Goal: Task Accomplishment & Management: Complete application form

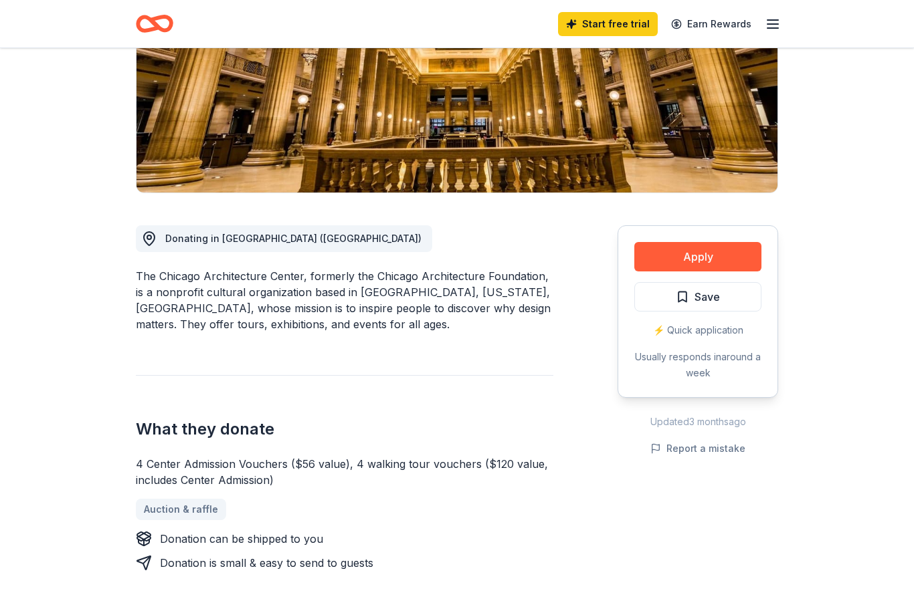
scroll to position [213, 0]
click at [690, 257] on button "Apply" at bounding box center [697, 256] width 127 height 29
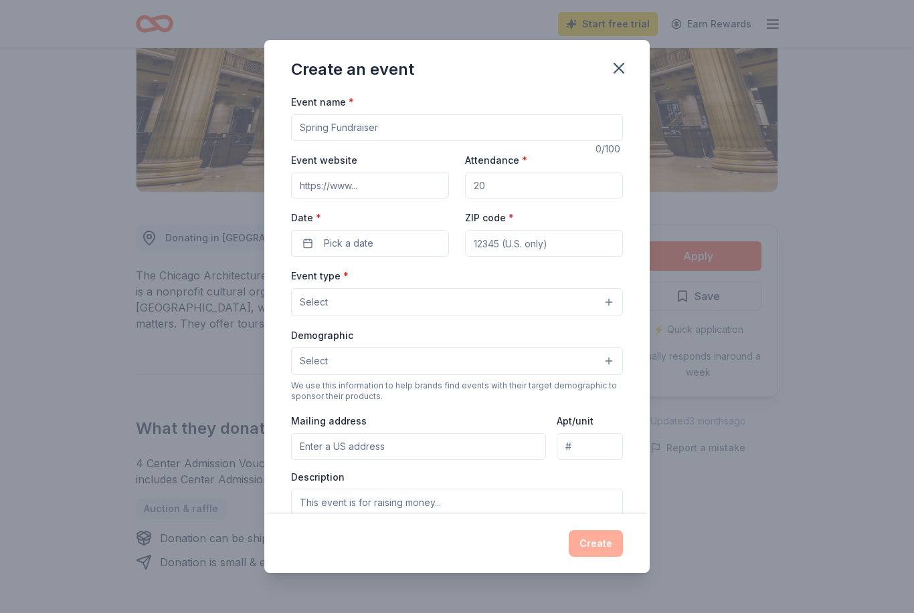
click at [380, 130] on input "Event name *" at bounding box center [457, 127] width 332 height 27
type input "The Fleur-[PERSON_NAME] Gala"
click at [344, 195] on input "Event website" at bounding box center [370, 185] width 158 height 27
type input "[DOMAIN_NAME]"
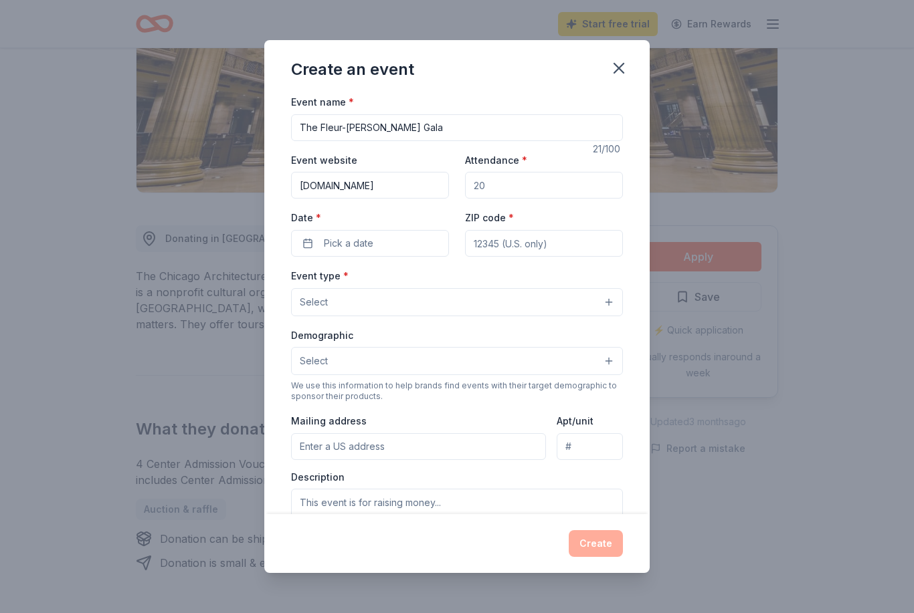
click at [514, 185] on input "Attendance *" at bounding box center [544, 185] width 158 height 27
drag, startPoint x: 508, startPoint y: 186, endPoint x: 433, endPoint y: 197, distance: 75.1
click at [433, 197] on div "Event website [DOMAIN_NAME] Attendance * Date * Pick a date ZIP code *" at bounding box center [457, 204] width 332 height 105
click at [510, 185] on input "Attendance *" at bounding box center [544, 185] width 158 height 27
type input "1000"
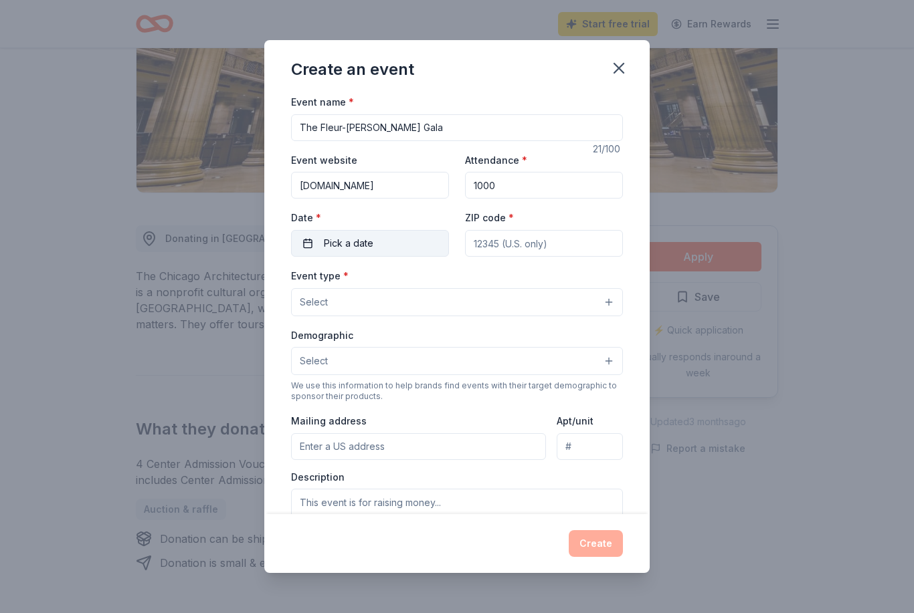
click at [417, 239] on button "Pick a date" at bounding box center [370, 243] width 158 height 27
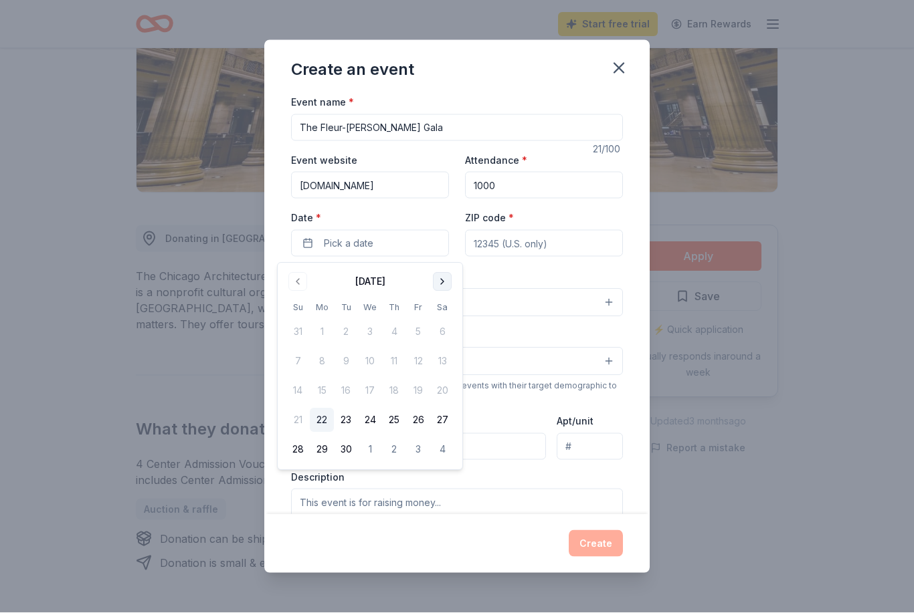
scroll to position [214, 0]
click at [437, 284] on button "Go to next month" at bounding box center [442, 282] width 19 height 19
click at [440, 282] on button "Go to next month" at bounding box center [442, 282] width 19 height 19
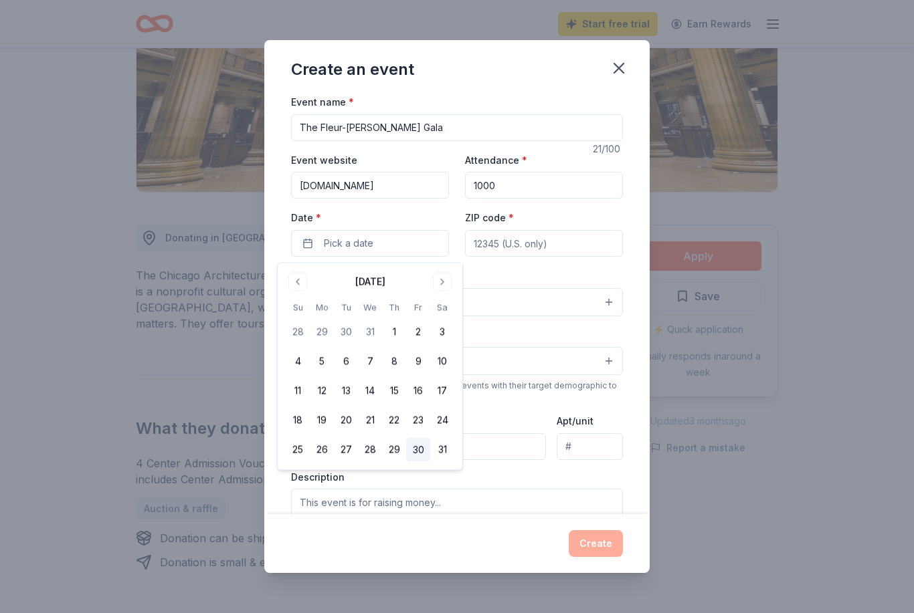
click at [419, 450] on button "30" at bounding box center [418, 450] width 24 height 24
click at [490, 245] on input "ZIP code *" at bounding box center [544, 243] width 158 height 27
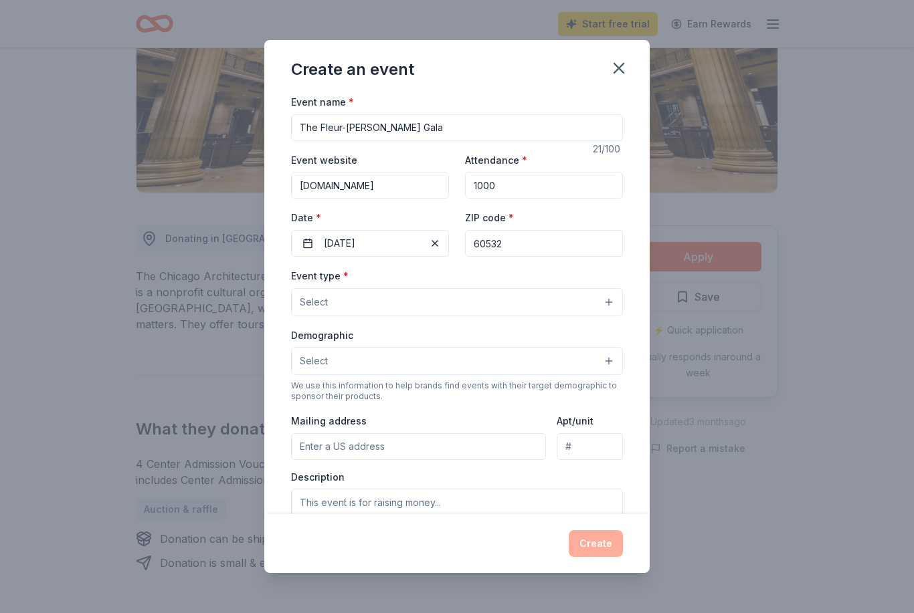
type input "60532"
click at [434, 310] on button "Select" at bounding box center [457, 302] width 332 height 28
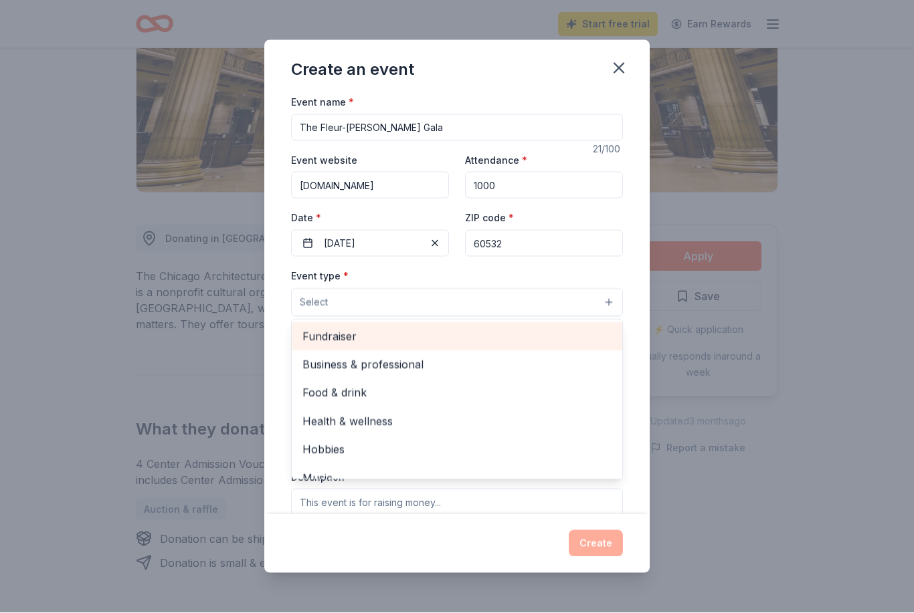
click at [408, 344] on span "Fundraiser" at bounding box center [456, 336] width 309 height 17
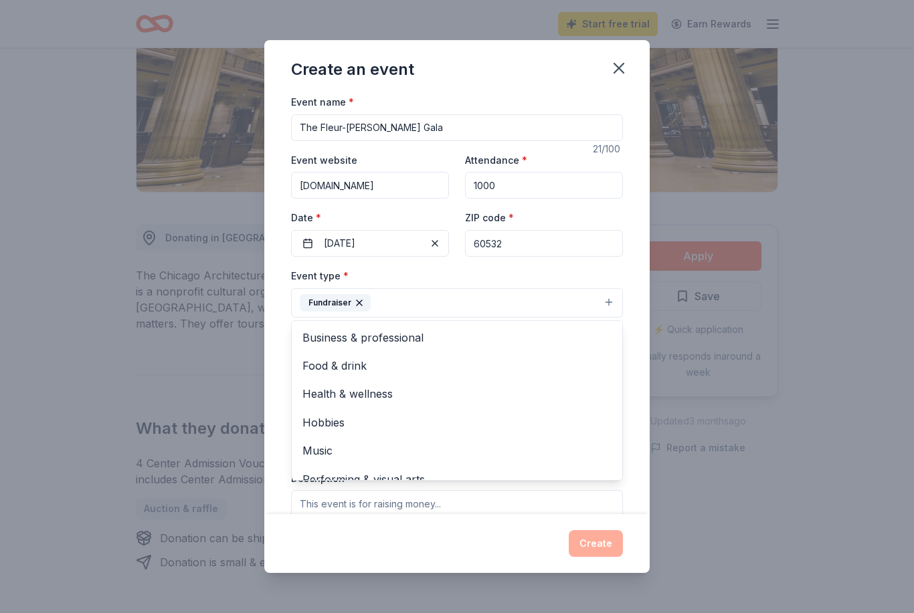
click at [633, 285] on div "Event name * The Fleur-de-Lis Gala 21 /100 Event website www.cathf.com Attendan…" at bounding box center [456, 304] width 385 height 421
click at [629, 284] on div "Event name * The Fleur-de-Lis Gala 21 /100 Event website www.cathf.com Attendan…" at bounding box center [456, 304] width 385 height 421
click at [540, 514] on div "Event type * Fundraiser Business & professional Food & drink Health & wellness …" at bounding box center [457, 409] width 332 height 283
click at [350, 515] on div "Event type * Fundraiser Business & professional Food & drink Health & wellness …" at bounding box center [457, 409] width 332 height 283
click at [390, 296] on button "Fundraiser" at bounding box center [457, 302] width 332 height 29
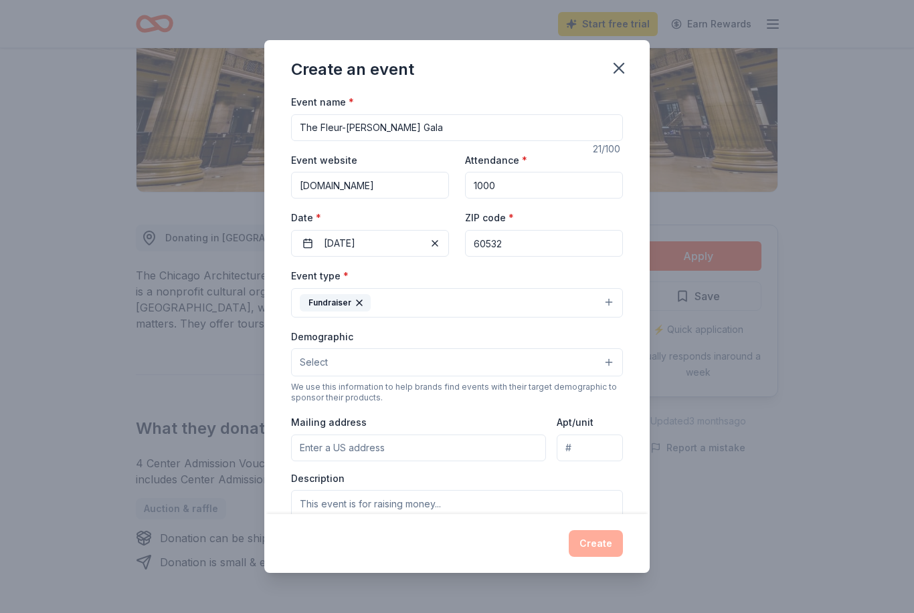
scroll to position [213, 0]
click at [373, 455] on input "Mailing address" at bounding box center [418, 448] width 255 height 27
type input "5205 Kingston Ave"
click at [379, 506] on textarea at bounding box center [457, 520] width 332 height 60
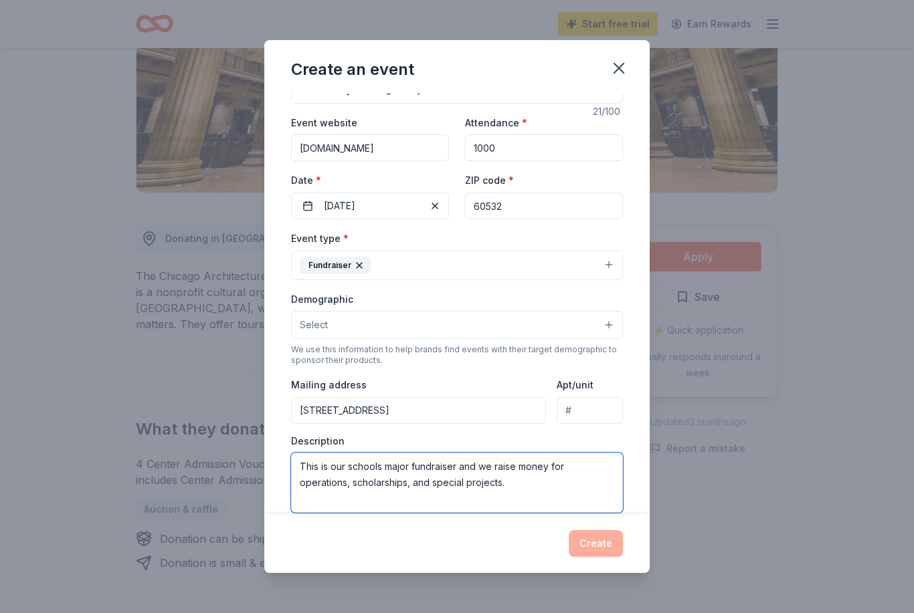
scroll to position [71, 0]
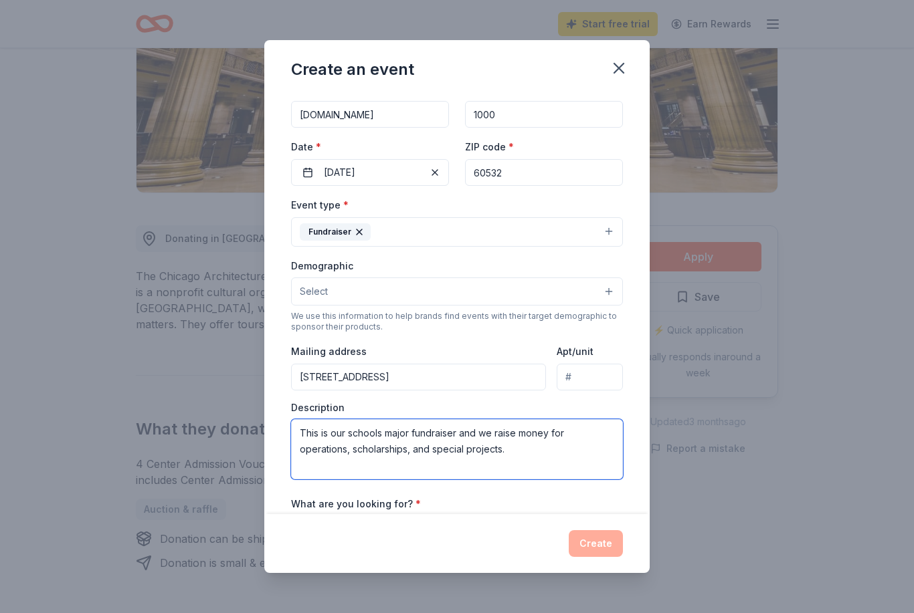
type textarea "This is our schools major fundraiser and we raise money for operations, scholar…"
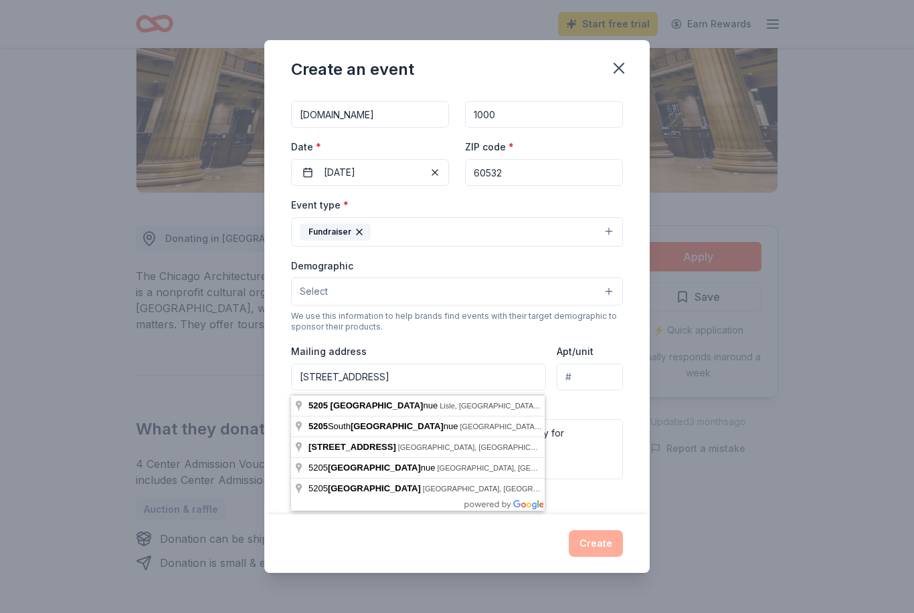
click at [424, 375] on input "5205 Kingston Ave" at bounding box center [418, 377] width 255 height 27
type input "5205 Kingston Avenue, Lisle, IL, 60532"
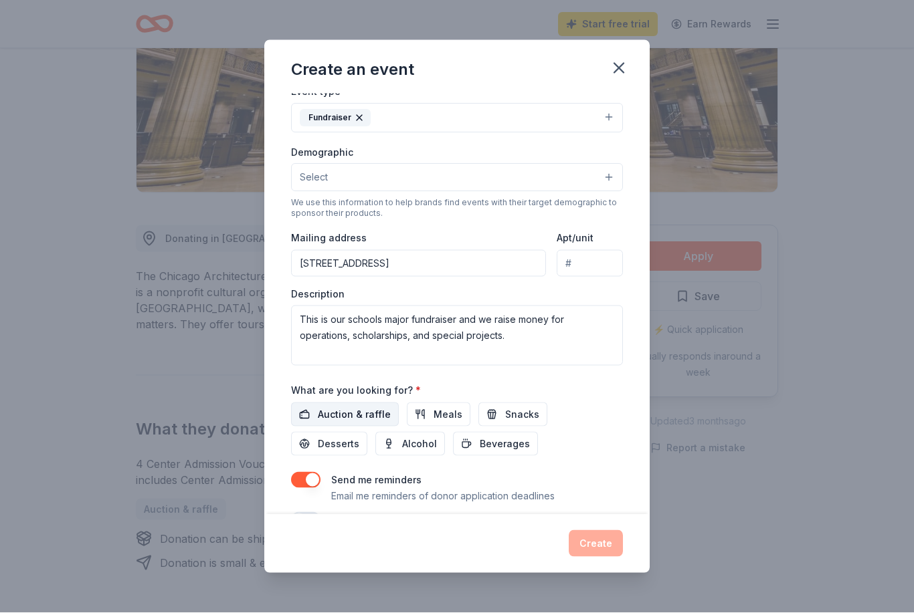
scroll to position [183, 0]
click at [370, 415] on span "Auction & raffle" at bounding box center [354, 416] width 73 height 16
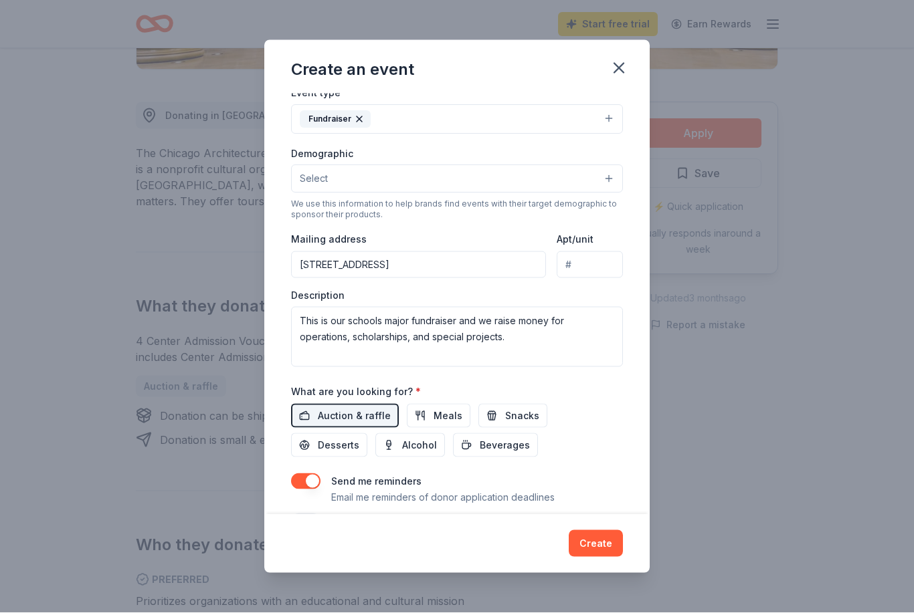
scroll to position [339, 0]
click at [307, 522] on button "button" at bounding box center [305, 522] width 29 height 16
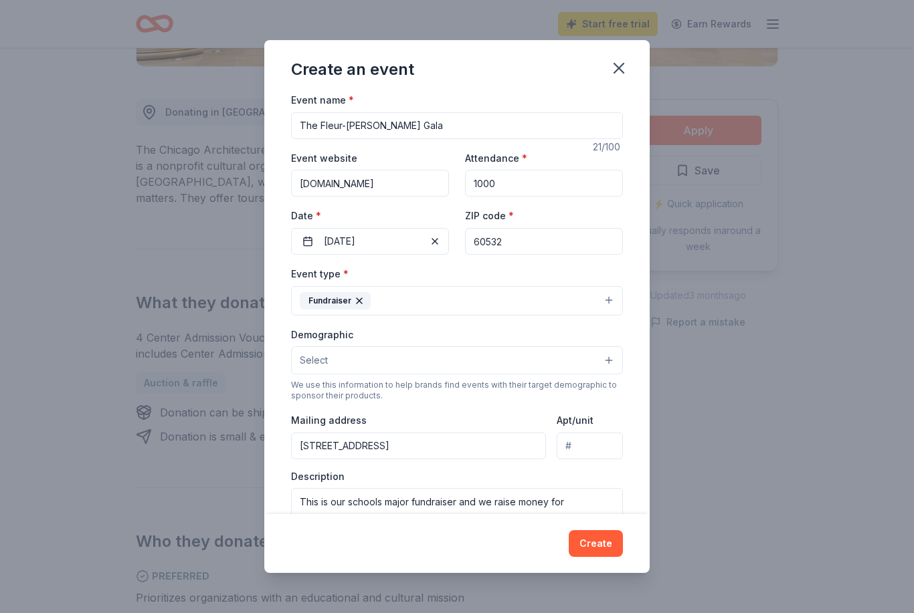
scroll to position [3, 0]
click at [521, 361] on button "Select" at bounding box center [457, 360] width 332 height 28
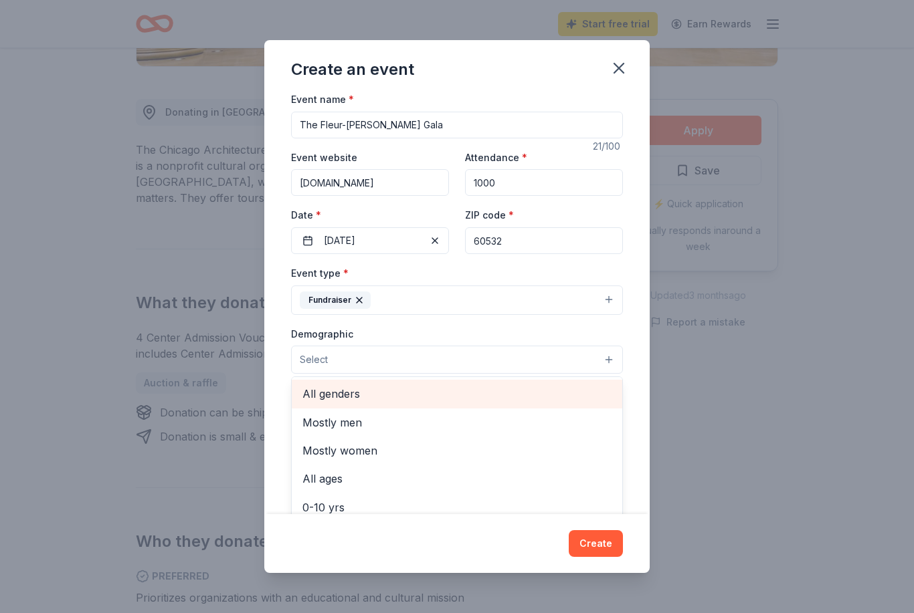
click at [471, 393] on span "All genders" at bounding box center [456, 393] width 309 height 17
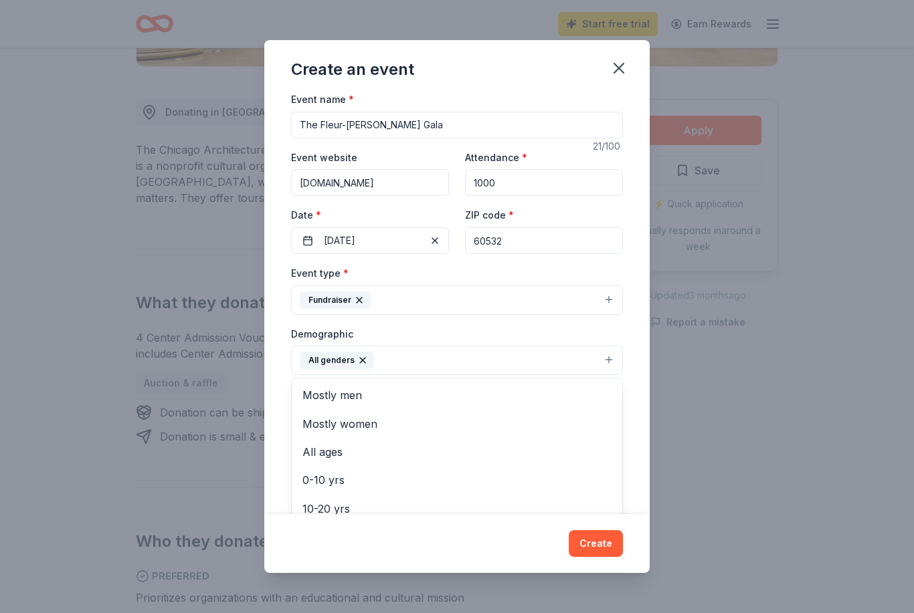
click at [595, 573] on div "Create an event Event name * The Fleur-de-Lis Gala 21 /100 Event website www.ca…" at bounding box center [456, 306] width 385 height 533
click at [599, 573] on div "Create an event Event name * The Fleur-de-Lis Gala 21 /100 Event website www.ca…" at bounding box center [456, 306] width 385 height 533
click at [527, 330] on div "Demographic All genders Mostly men Mostly women All ages 0-10 yrs 10-20 yrs 20-…" at bounding box center [457, 351] width 332 height 50
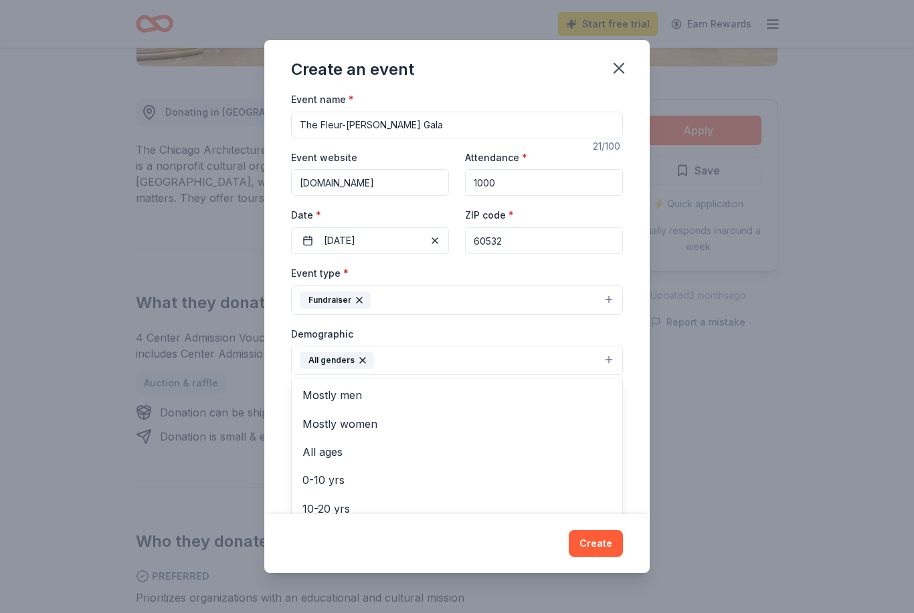
click at [588, 573] on div "Create an event Event name * The Fleur-de-Lis Gala 21 /100 Event website www.ca…" at bounding box center [456, 306] width 385 height 533
click at [472, 90] on div "Create an event Event name * The Fleur-de-Lis Gala 21 /100 Event website www.ca…" at bounding box center [456, 306] width 385 height 533
click at [591, 573] on div "Create an event Event name * The Fleur-de-Lis Gala 21 /100 Event website www.ca…" at bounding box center [456, 306] width 385 height 533
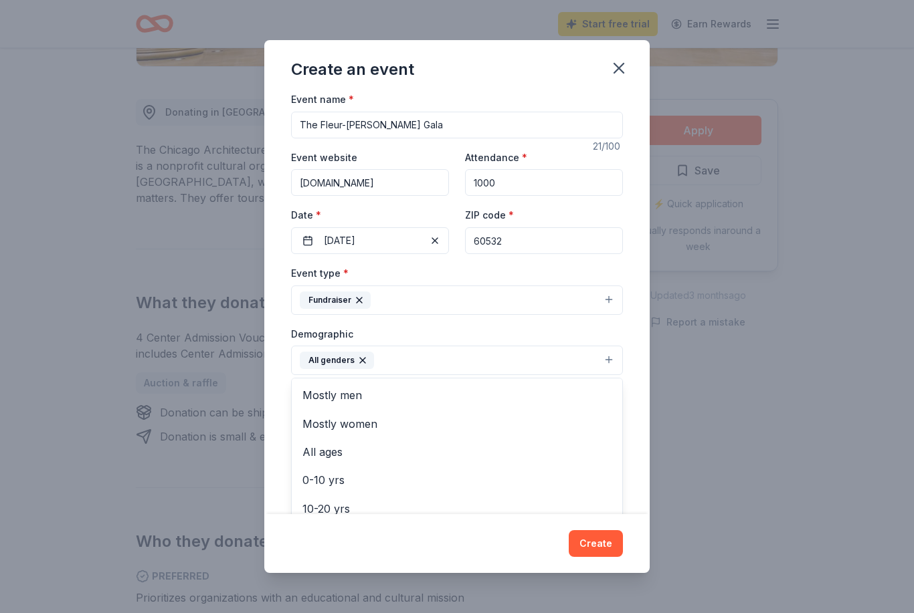
click at [548, 138] on div "Event name * The Fleur-de-Lis Gala 21 /100 Event website www.cathf.com Attendan…" at bounding box center [457, 425] width 332 height 669
click at [516, 127] on div "Event name * The Fleur-de-Lis Gala 21 /100 Event website www.cathf.com Attendan…" at bounding box center [457, 425] width 332 height 669
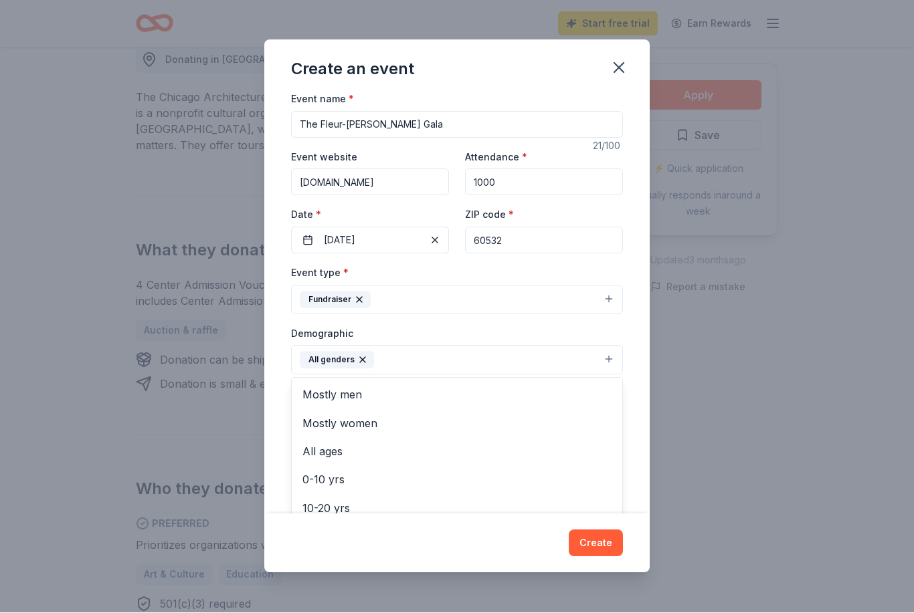
scroll to position [393, 0]
click at [517, 344] on div "Demographic All genders Mostly men Mostly women All ages 0-10 yrs 10-20 yrs 20-…" at bounding box center [457, 351] width 332 height 50
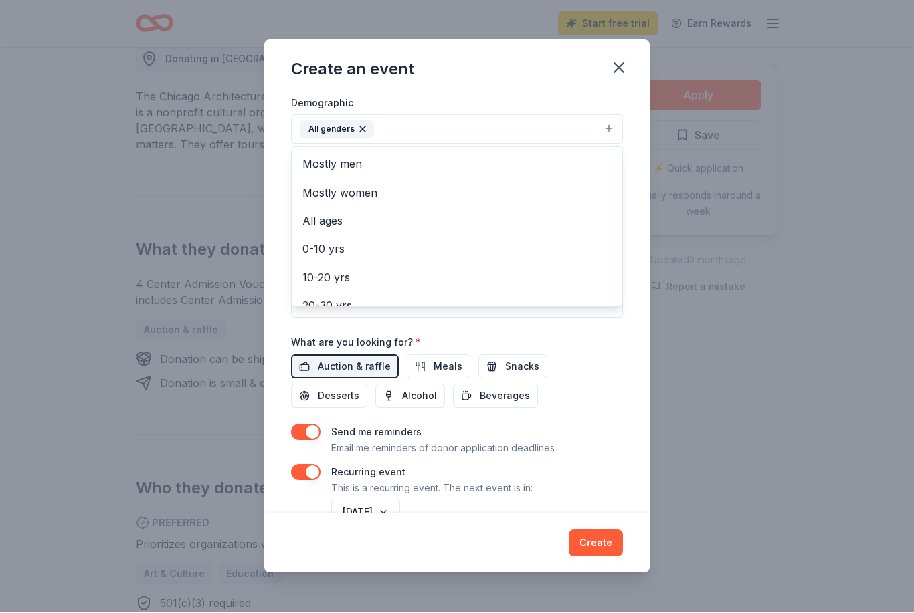
scroll to position [233, 0]
click at [601, 573] on div "Create an event Event name * The Fleur-de-Lis Gala 21 /100 Event website www.ca…" at bounding box center [456, 306] width 385 height 533
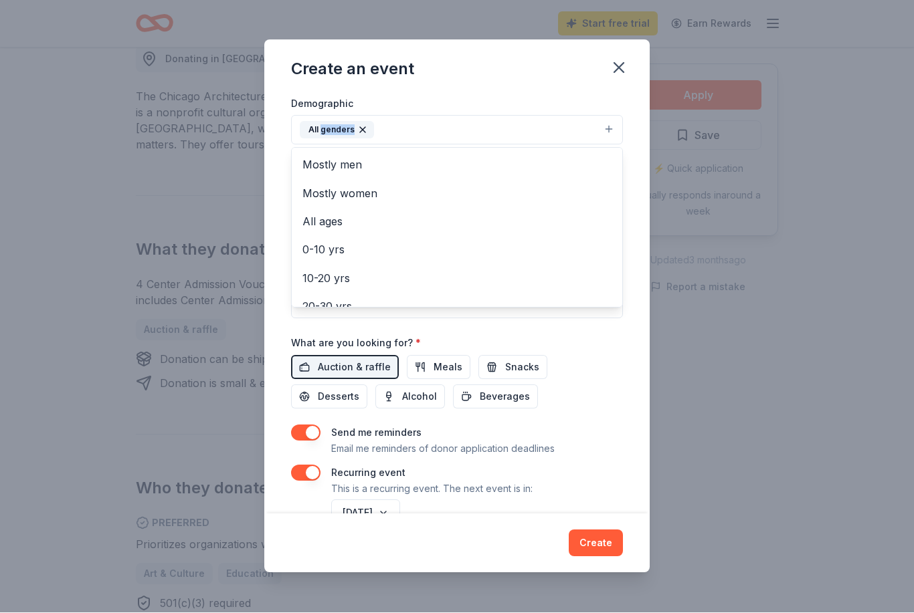
click at [601, 573] on div "Create an event Event name * The Fleur-de-Lis Gala 21 /100 Event website www.ca…" at bounding box center [456, 306] width 385 height 533
click at [524, 135] on button "All genders" at bounding box center [457, 130] width 332 height 29
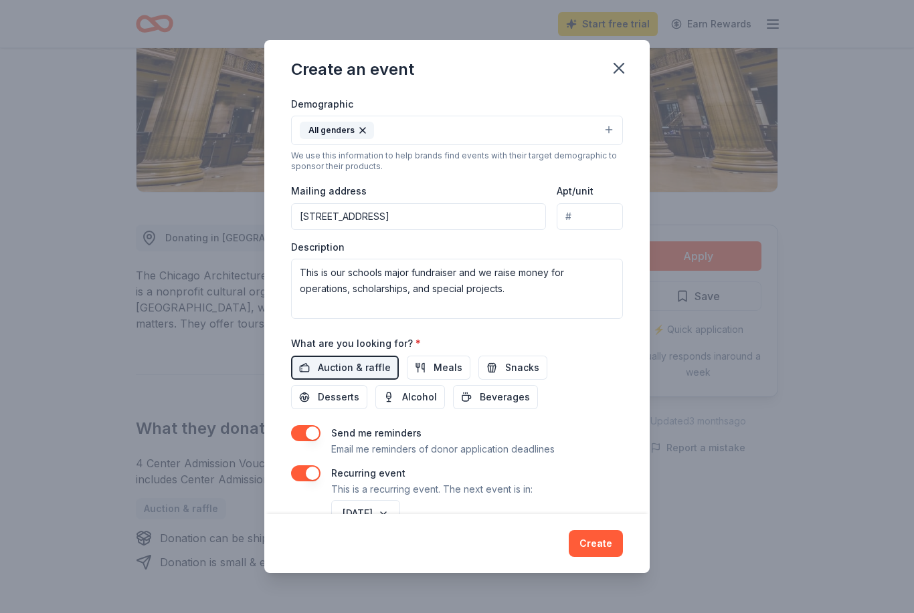
click at [591, 557] on button "Create" at bounding box center [595, 543] width 54 height 27
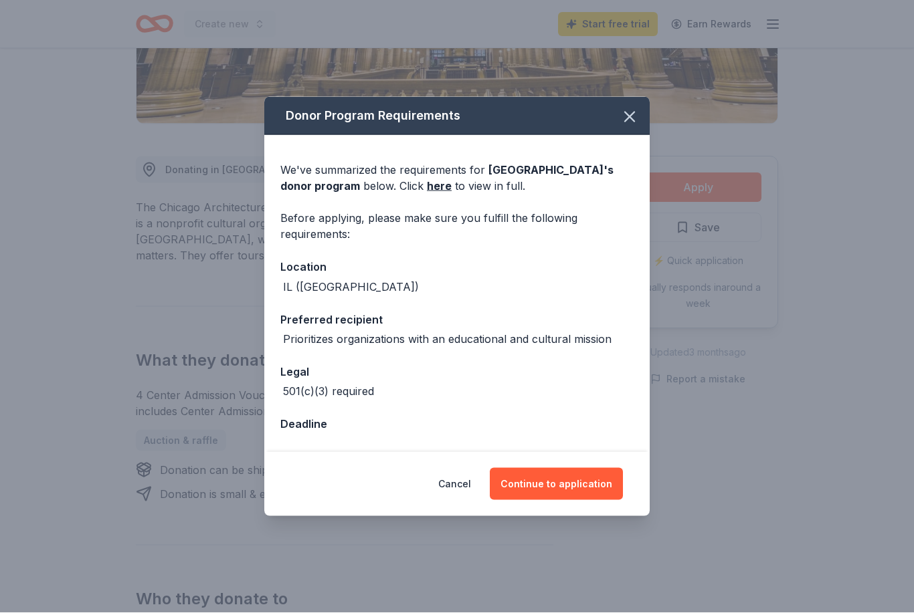
scroll to position [282, 0]
click at [555, 500] on button "Continue to application" at bounding box center [556, 484] width 133 height 32
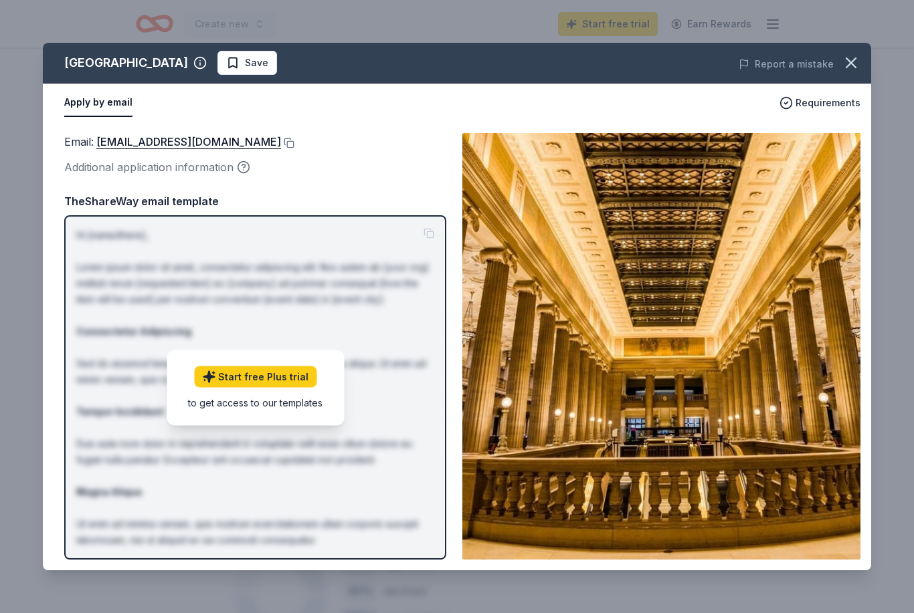
scroll to position [601, 0]
click at [288, 387] on link "Start free Plus trial" at bounding box center [255, 376] width 122 height 21
